Goal: Navigation & Orientation: Go to known website

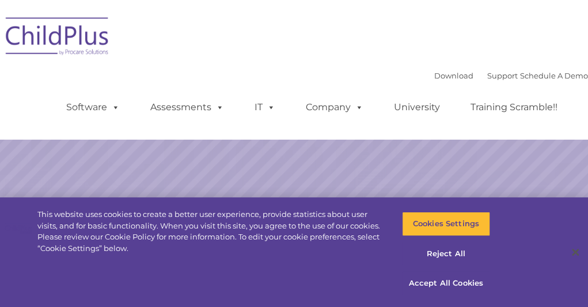
select select "MEDIUM"
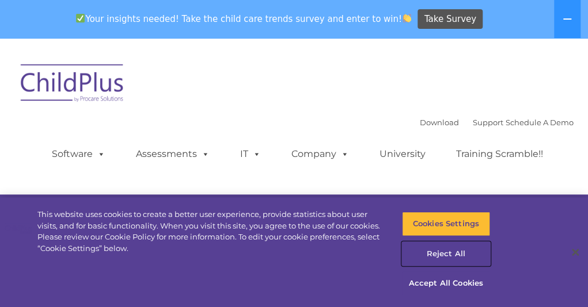
click at [450, 262] on button "Reject All" at bounding box center [446, 253] width 88 height 24
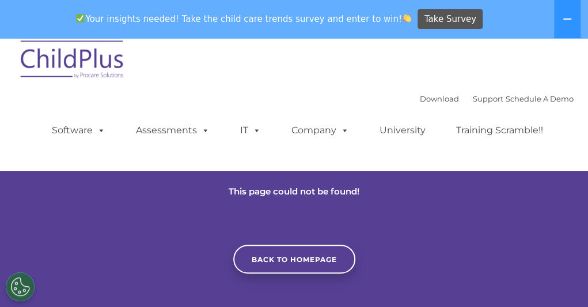
scroll to position [22, 0]
